Goal: Information Seeking & Learning: Learn about a topic

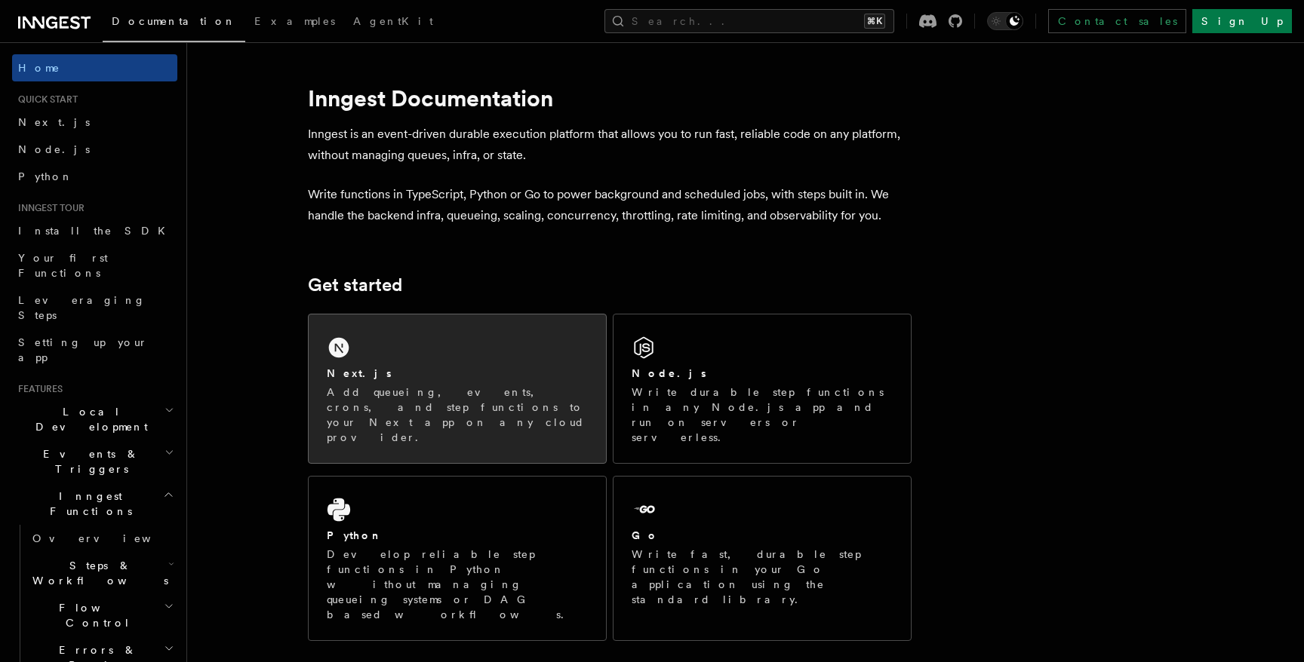
click at [366, 390] on p "Add queueing, events, crons, and step functions to your Next app on any cloud p…" at bounding box center [457, 415] width 261 height 60
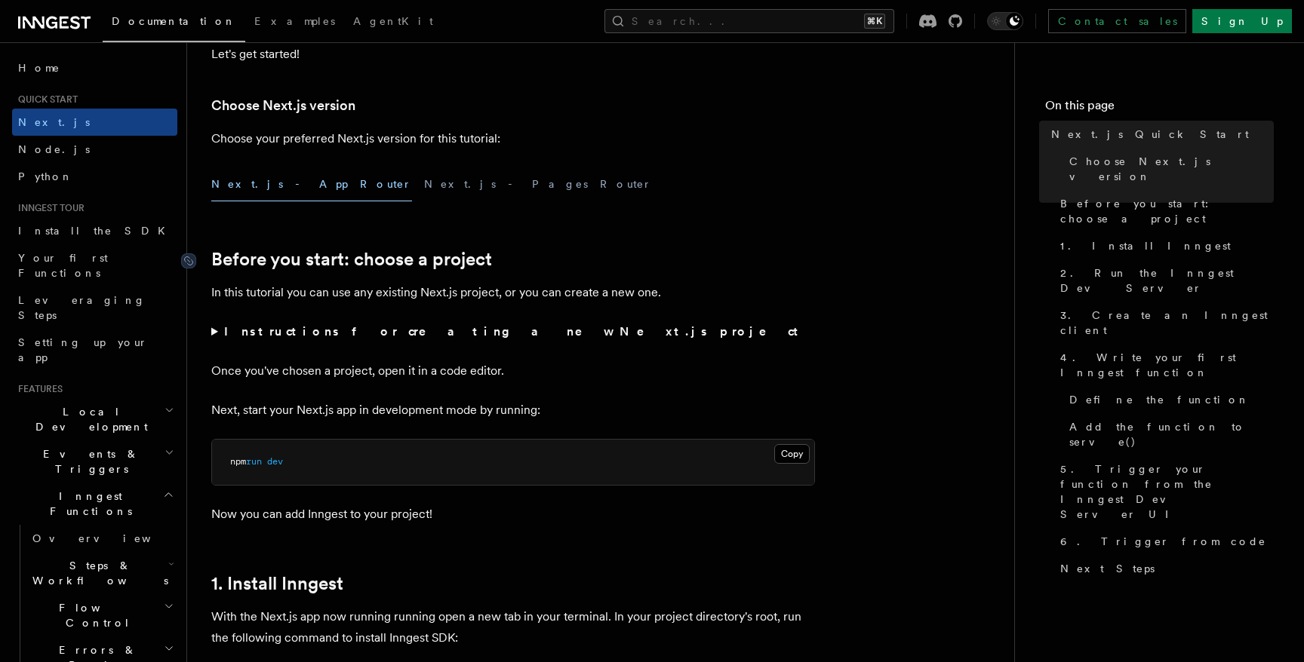
scroll to position [346, 0]
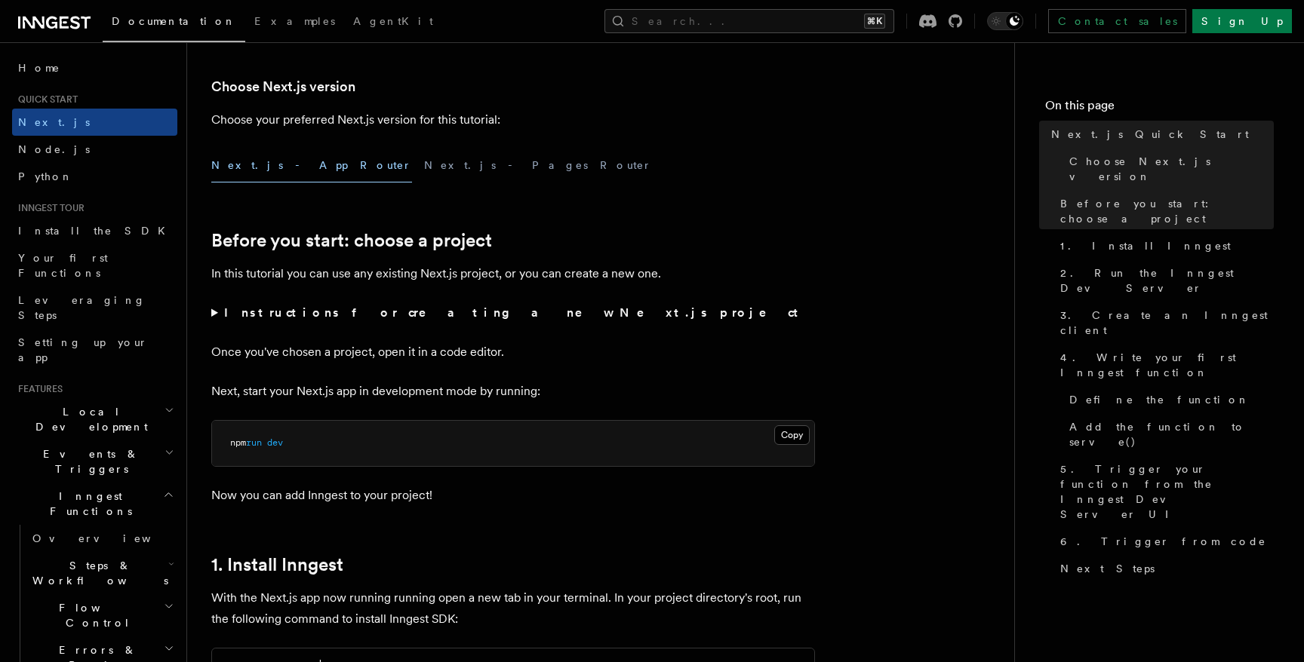
click at [229, 312] on strong "Instructions for creating a new Next.js project" at bounding box center [514, 313] width 580 height 14
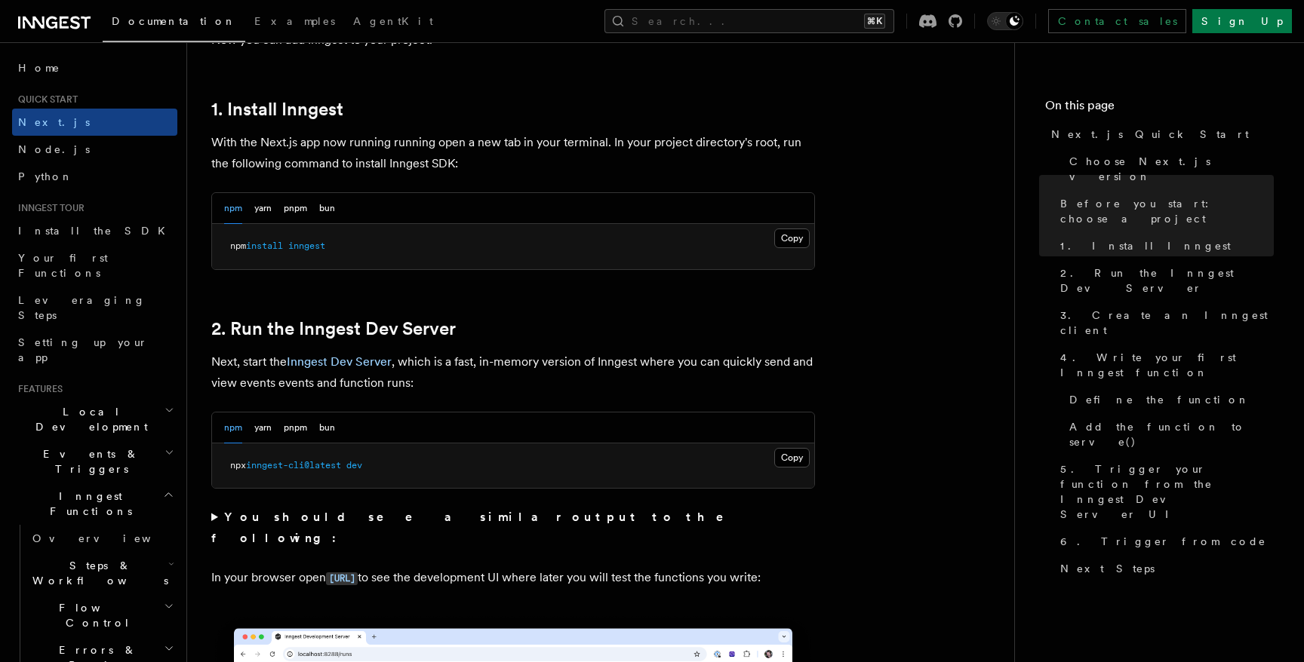
scroll to position [919, 0]
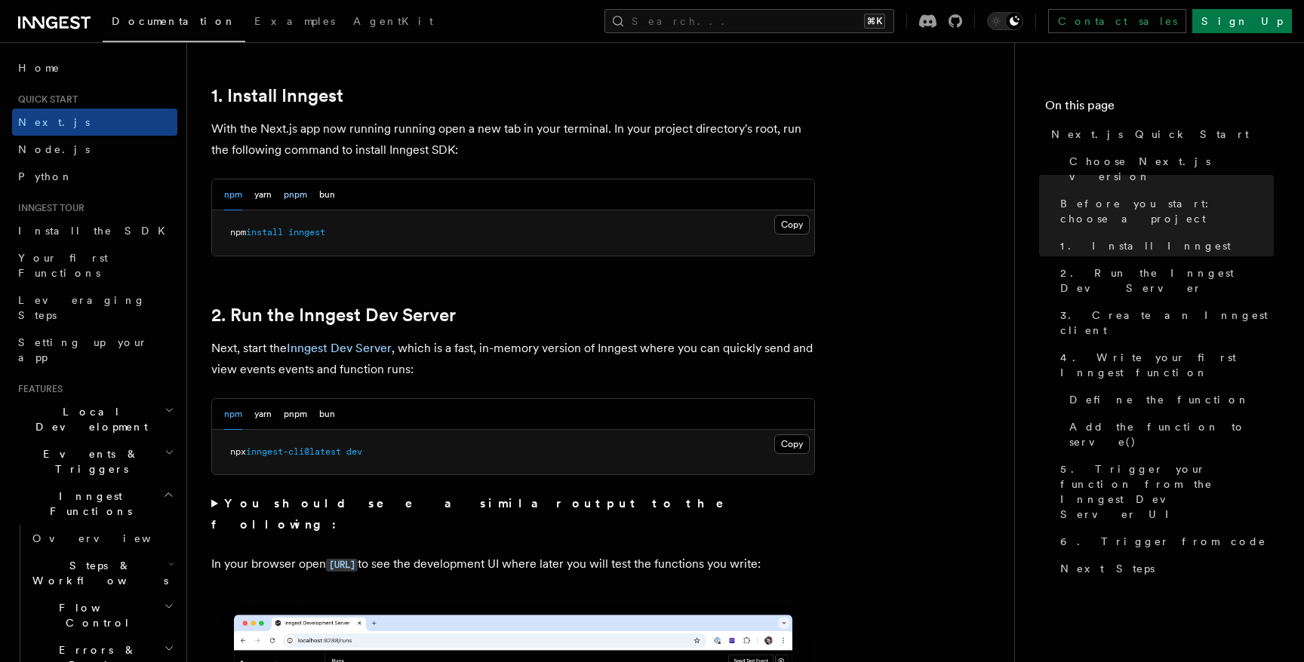
click at [295, 198] on button "pnpm" at bounding box center [295, 195] width 23 height 31
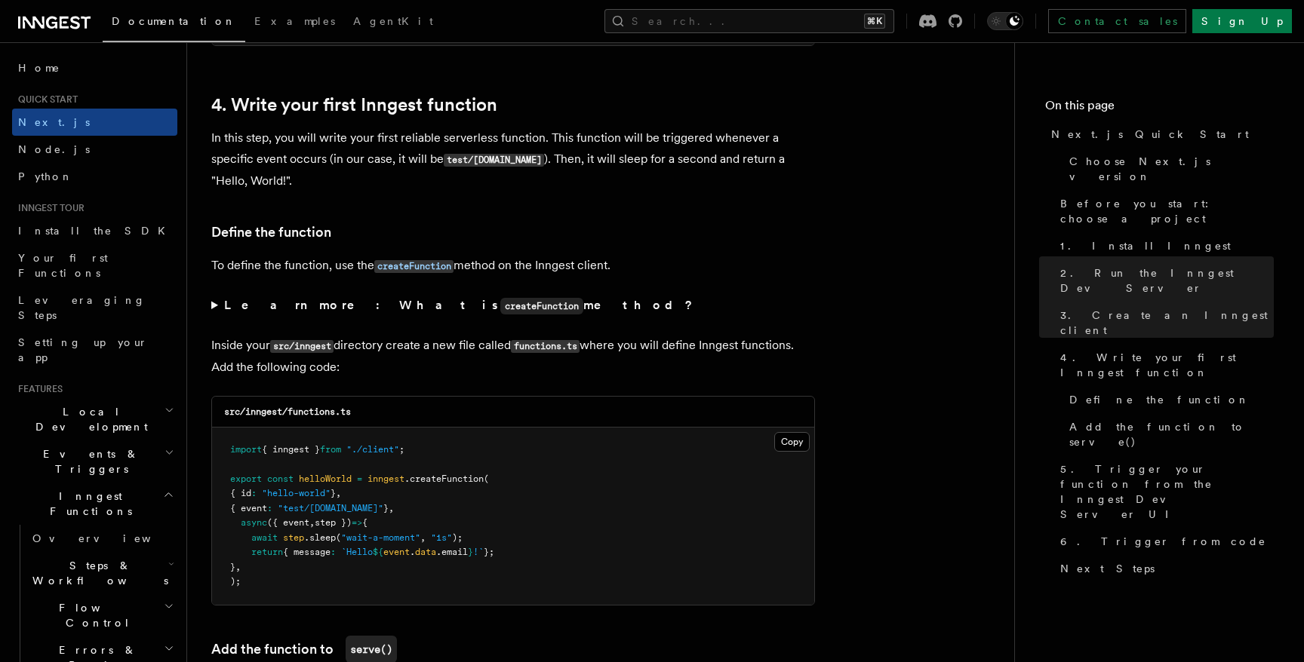
scroll to position [2526, 0]
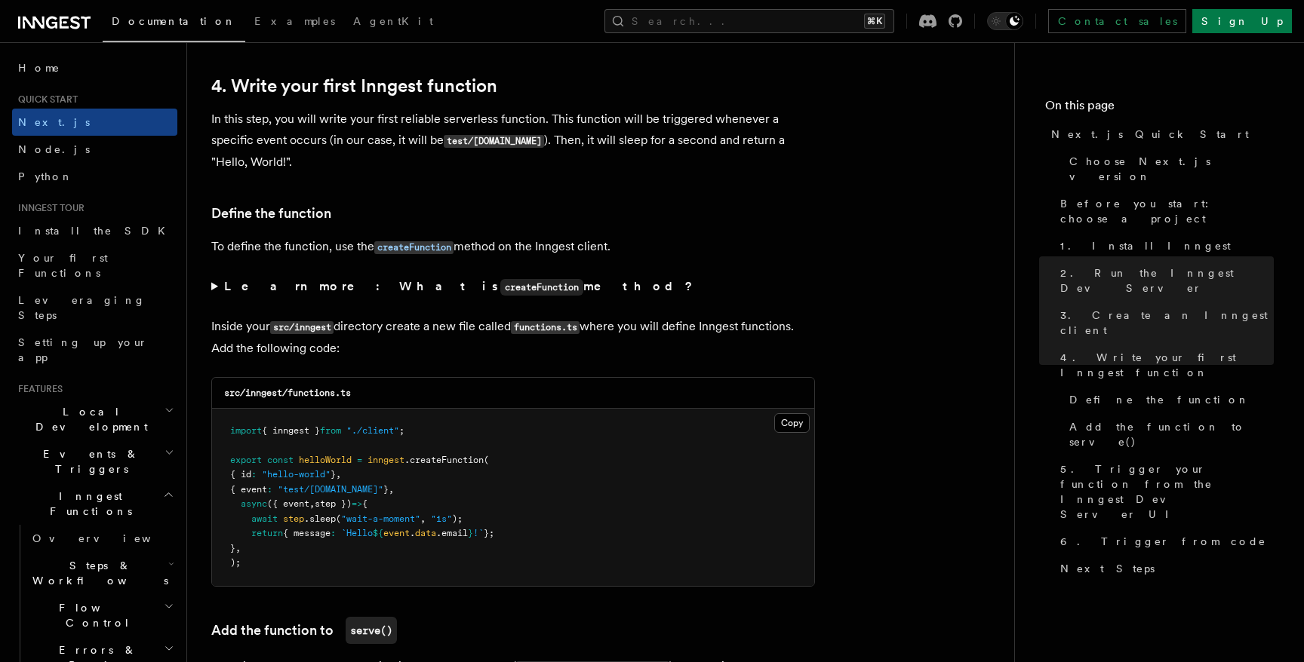
click at [211, 291] on summary "Learn more: What is createFunction method?" at bounding box center [513, 287] width 604 height 22
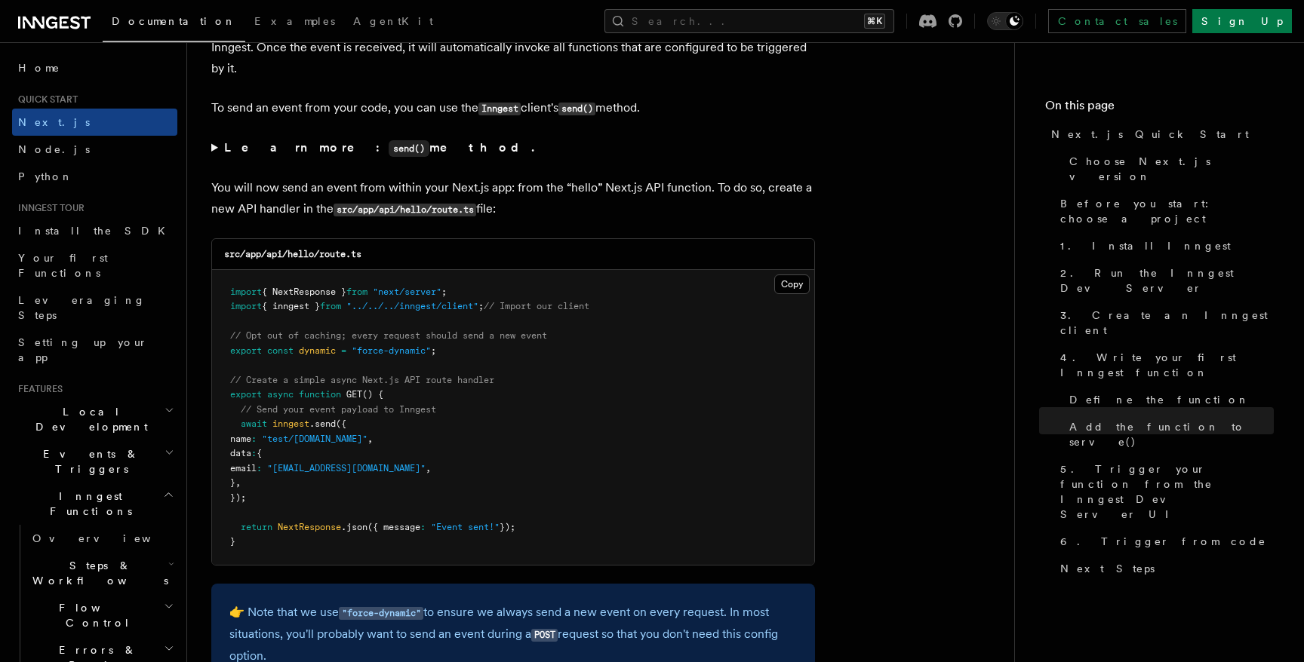
scroll to position [8137, 0]
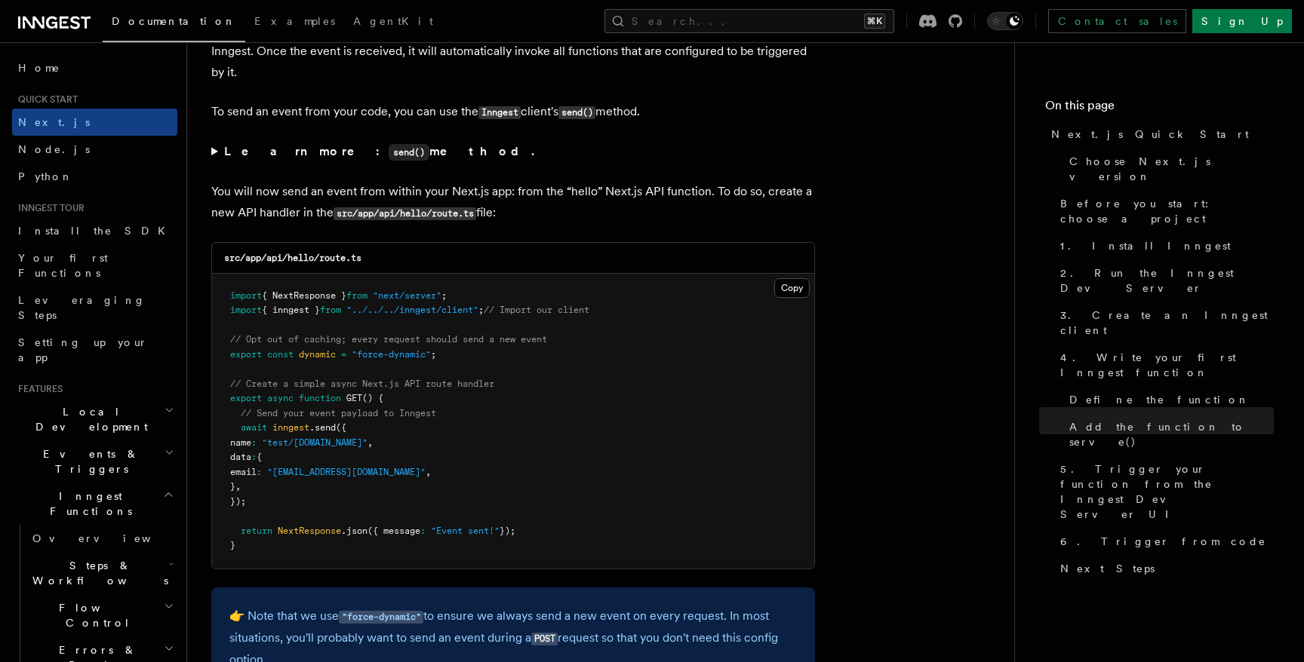
click at [216, 160] on summary "Learn more: send() method." at bounding box center [513, 152] width 604 height 22
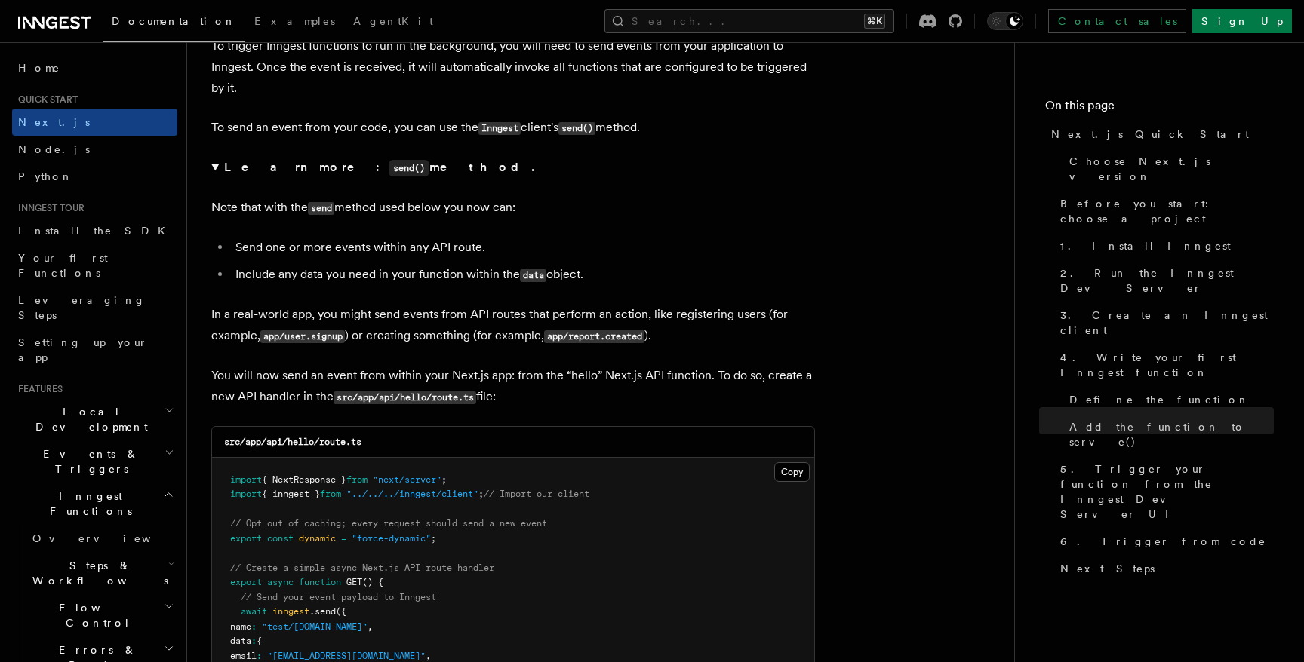
scroll to position [8123, 0]
click at [214, 174] on summary "Learn more: send() method." at bounding box center [513, 166] width 604 height 22
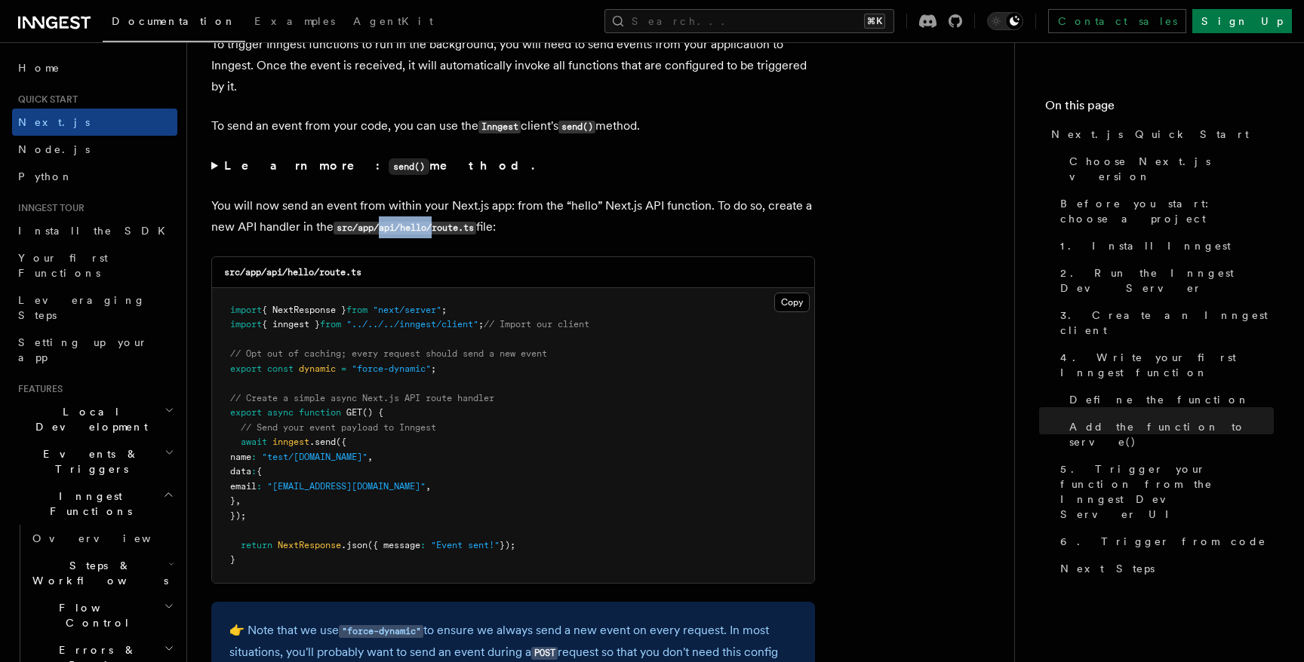
drag, startPoint x: 381, startPoint y: 236, endPoint x: 432, endPoint y: 229, distance: 51.9
click at [432, 229] on p "You will now send an event from within your Next.js app: from the “hello” Next.…" at bounding box center [513, 216] width 604 height 43
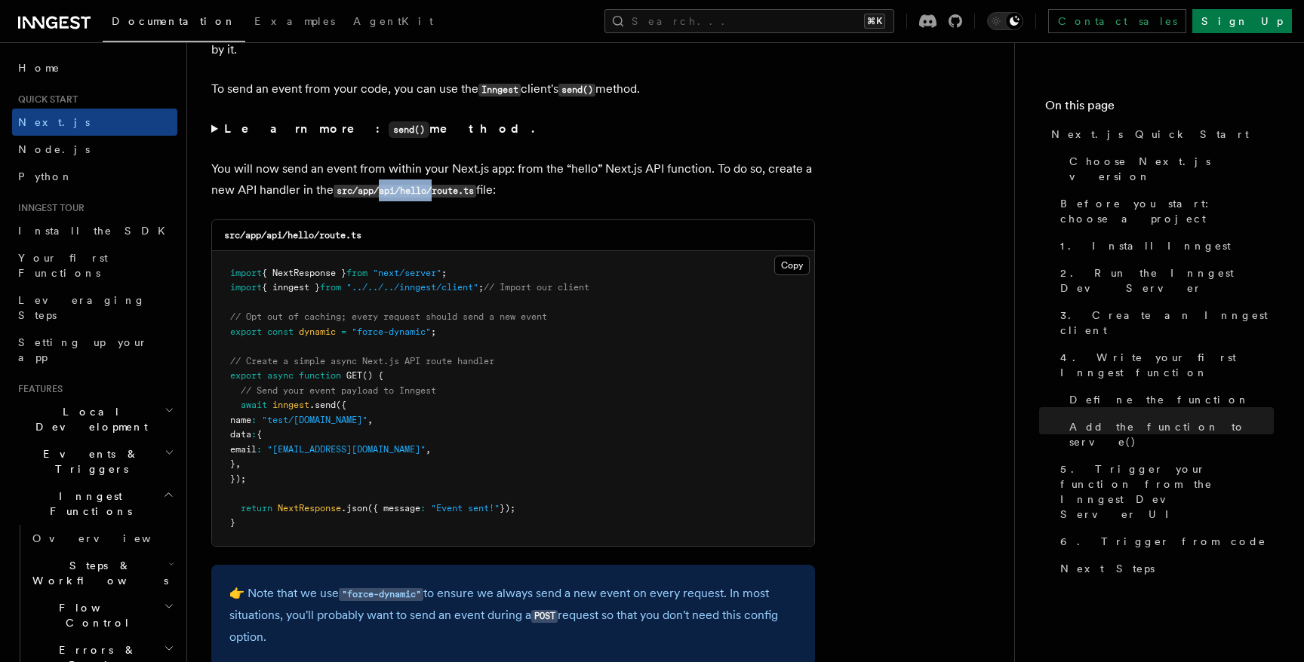
scroll to position [8161, 0]
drag, startPoint x: 254, startPoint y: 429, endPoint x: 333, endPoint y: 429, distance: 79.2
click at [333, 425] on span "name : "test/hello.world" ," at bounding box center [301, 419] width 143 height 11
click at [333, 425] on span ""test/hello.world"" at bounding box center [315, 419] width 106 height 11
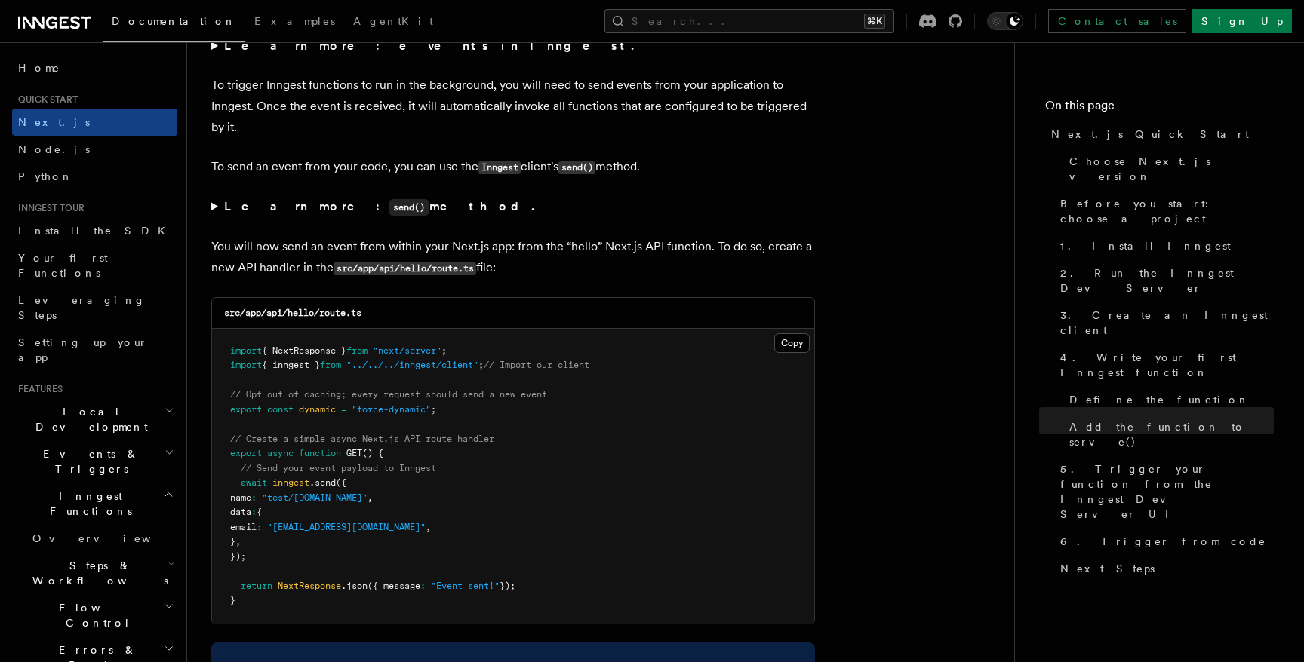
scroll to position [8074, 0]
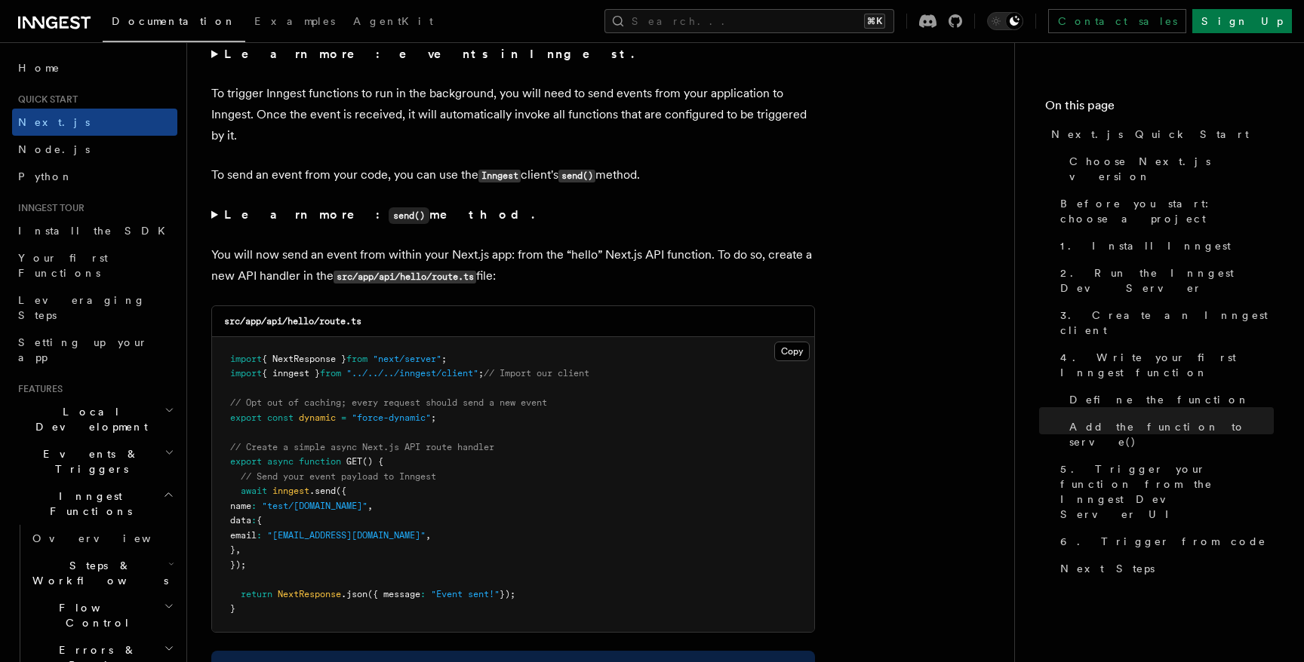
click at [217, 226] on summary "Learn more: send() method." at bounding box center [513, 215] width 604 height 22
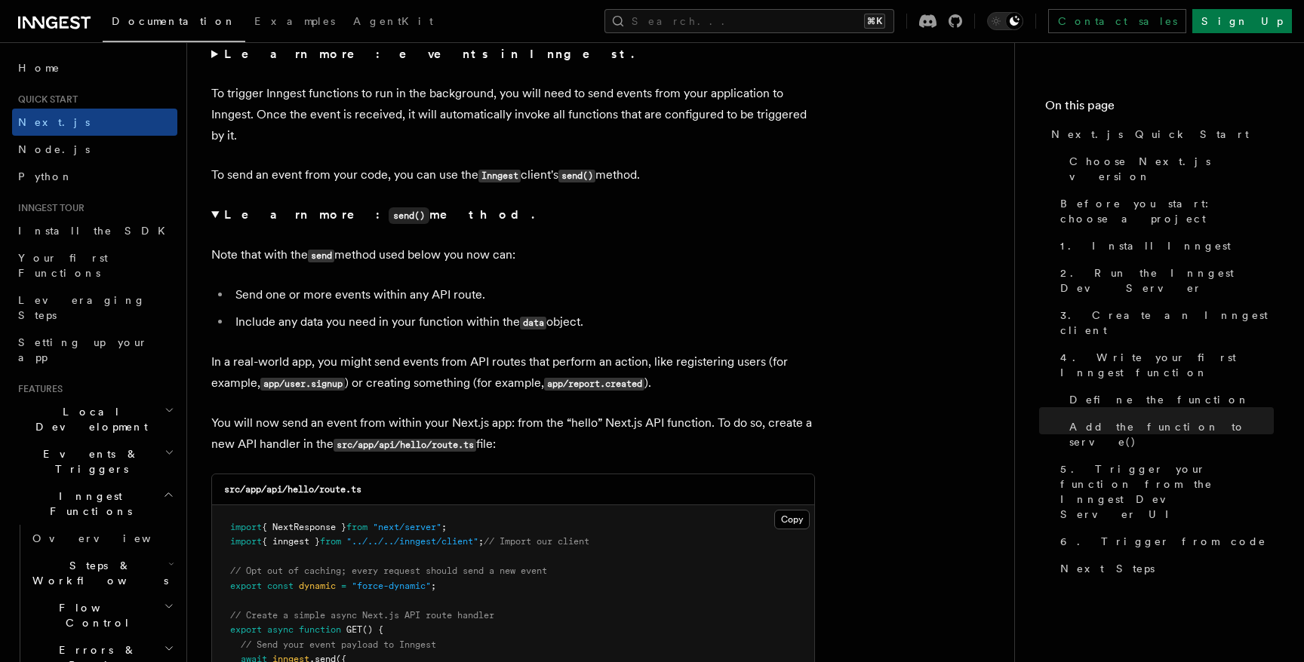
click at [215, 220] on summary "Learn more: send() method." at bounding box center [513, 215] width 604 height 22
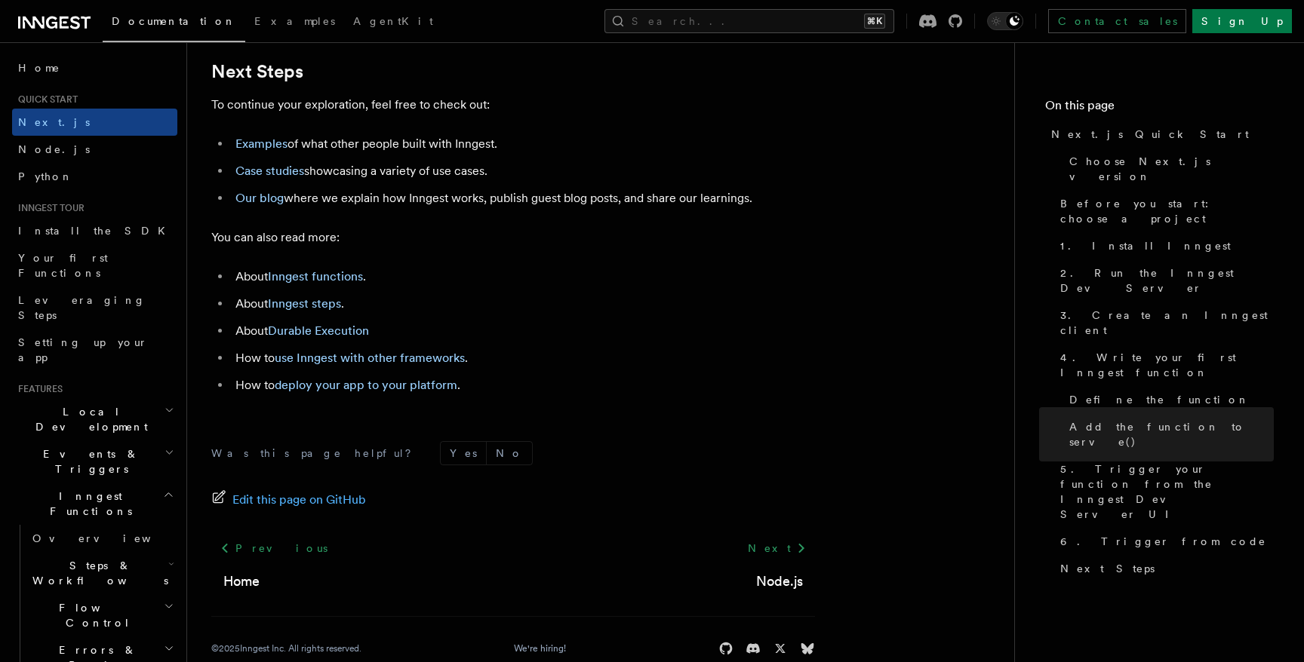
scroll to position [9859, 0]
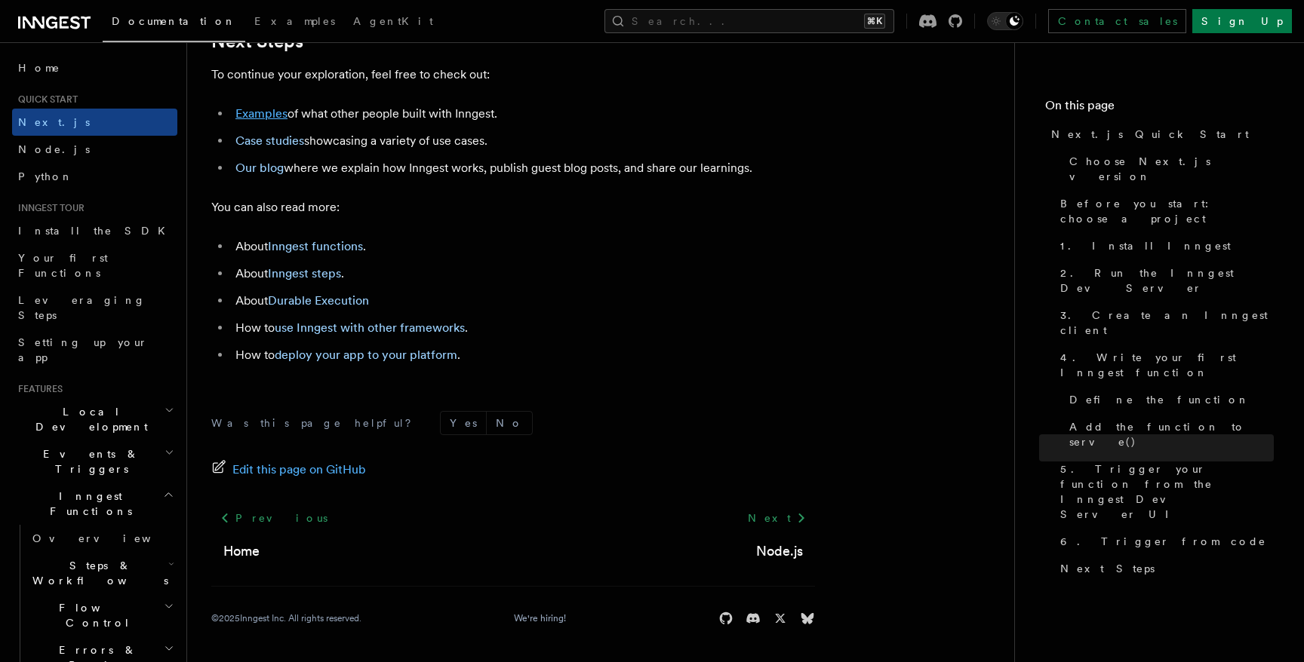
click at [266, 117] on link "Examples" at bounding box center [261, 113] width 52 height 14
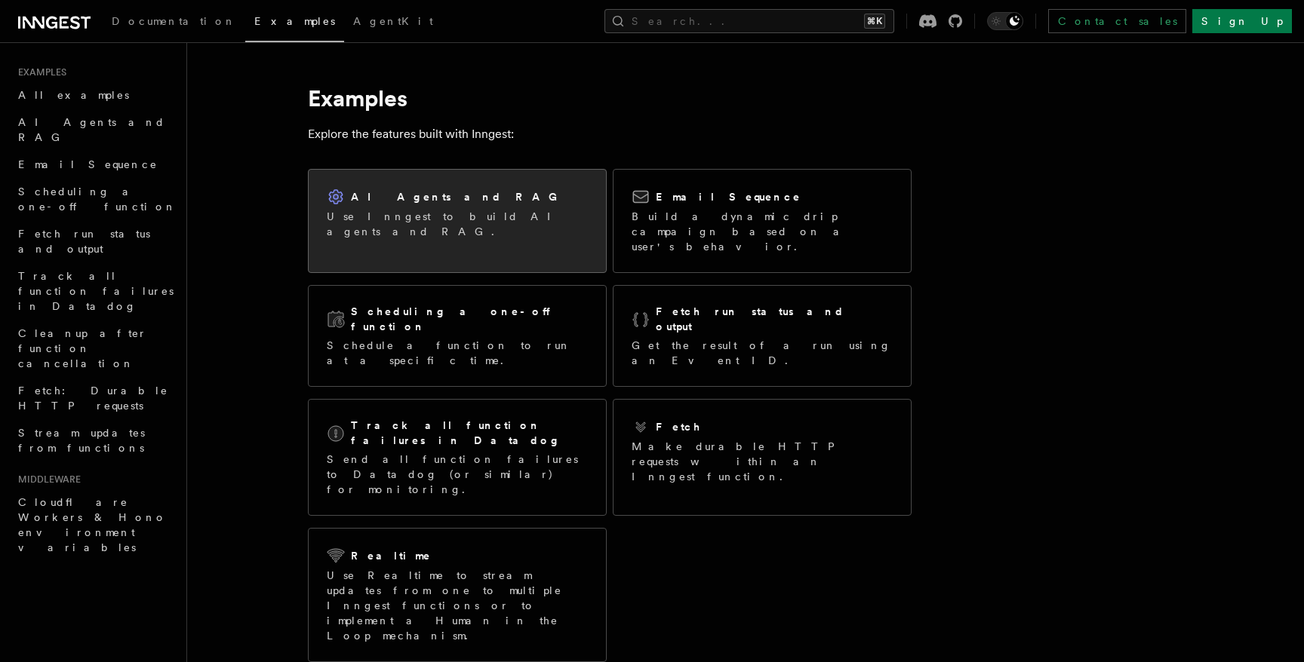
click at [367, 223] on p "Use Inngest to build AI agents and RAG." at bounding box center [457, 224] width 261 height 30
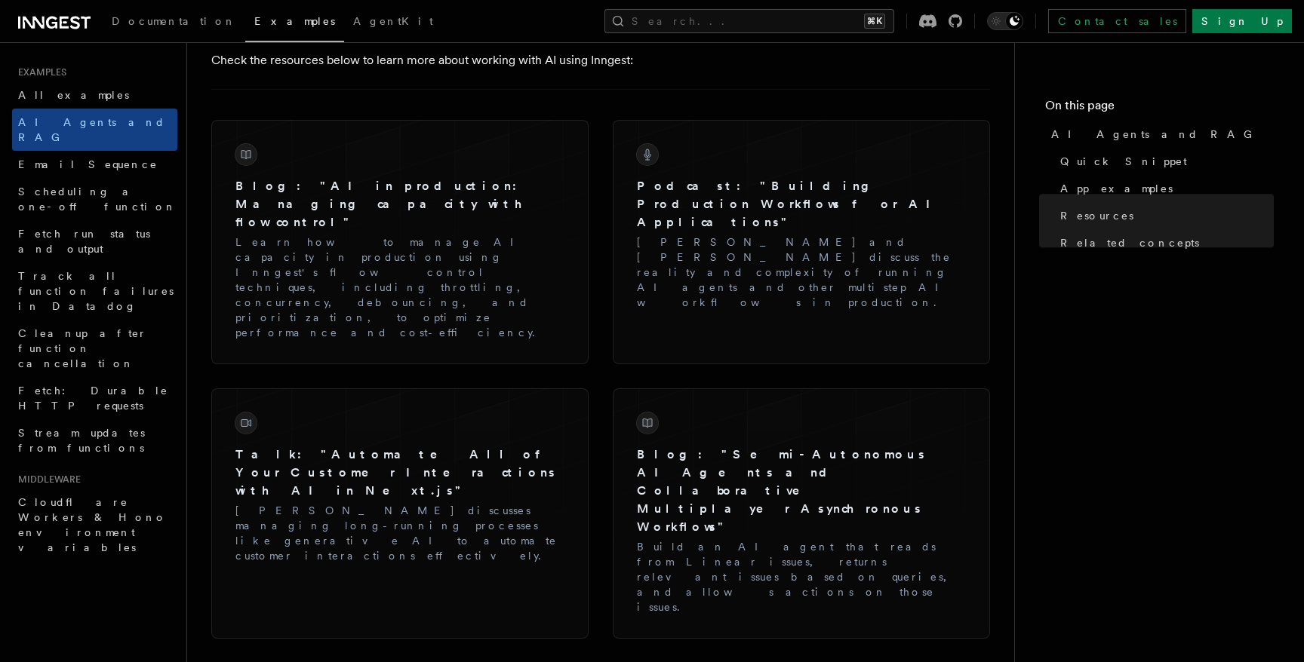
scroll to position [2161, 0]
